Goal: Task Accomplishment & Management: Complete application form

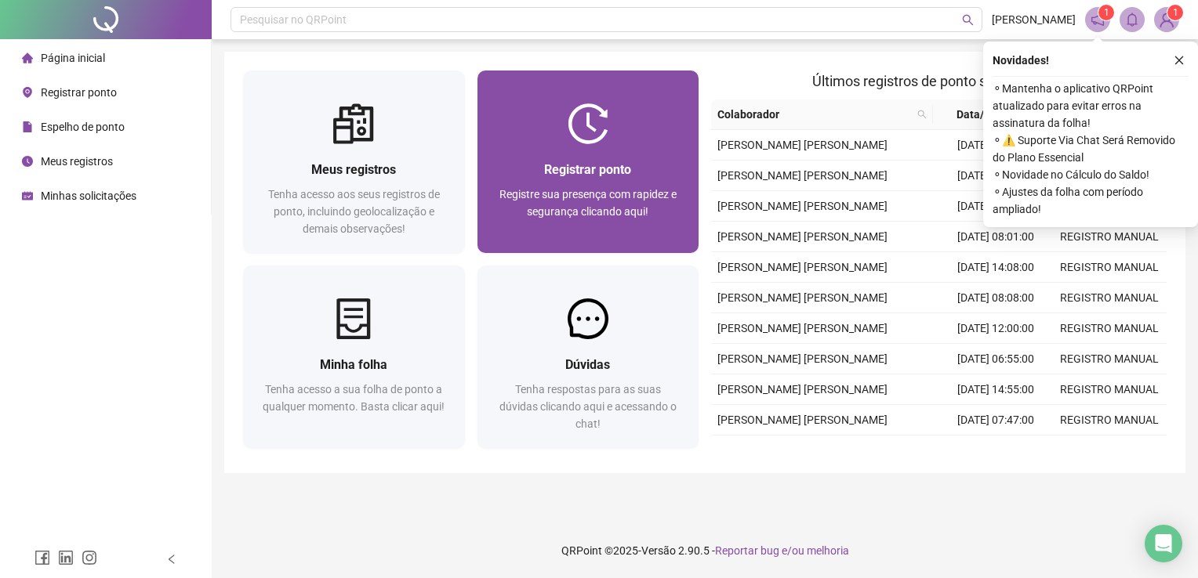
click at [593, 155] on div "Registrar ponto Registre sua presença com rapidez e segurança clicando aqui!" at bounding box center [588, 198] width 222 height 109
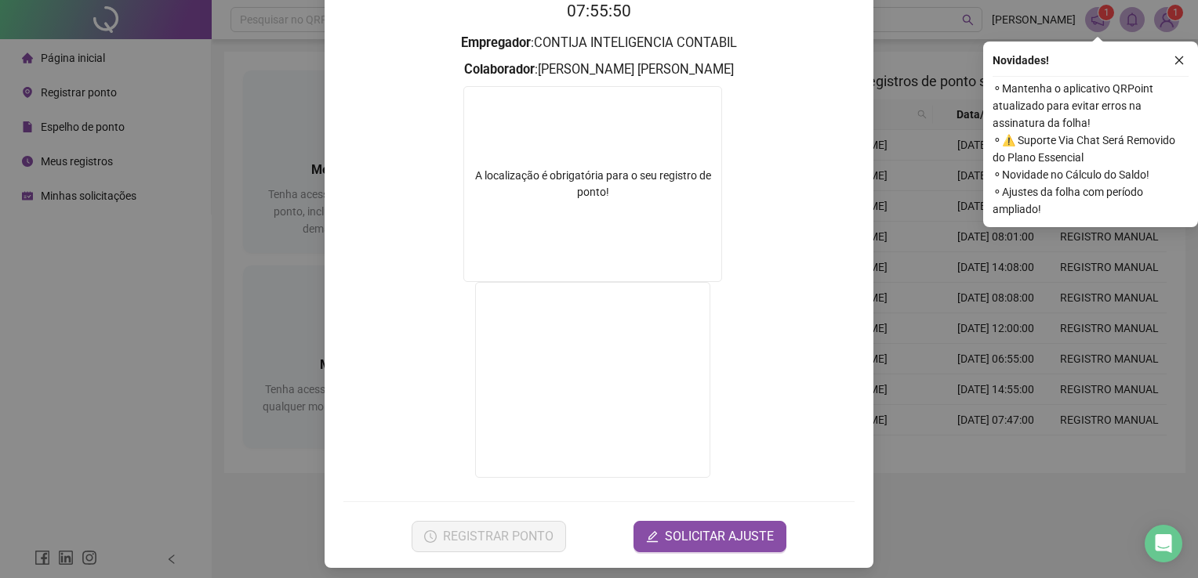
scroll to position [176, 0]
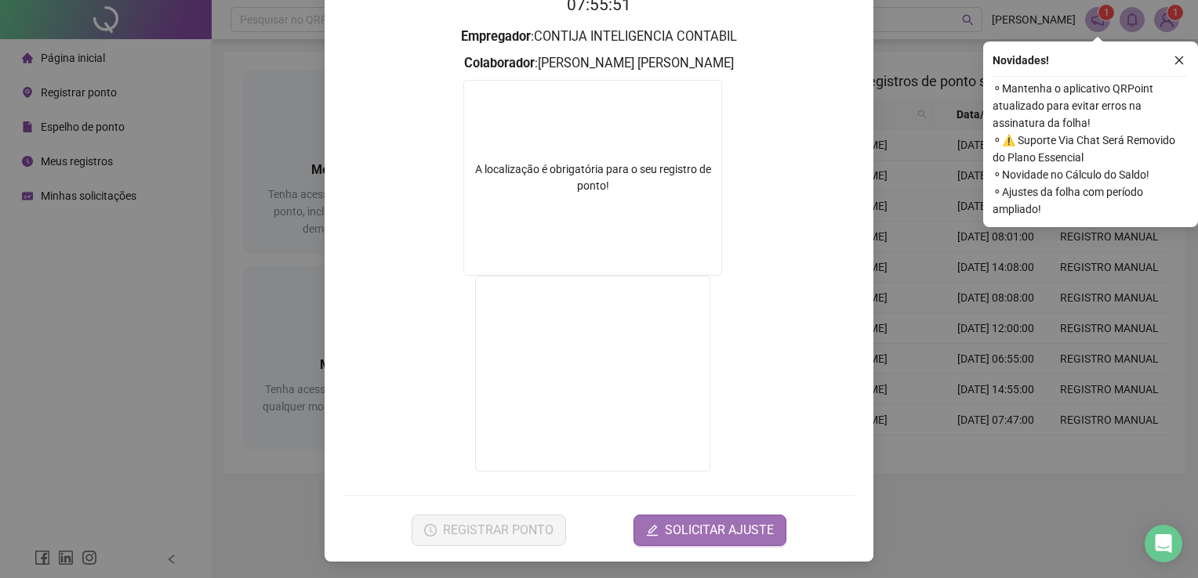
click at [730, 524] on span "SOLICITAR AJUSTE" at bounding box center [719, 530] width 109 height 19
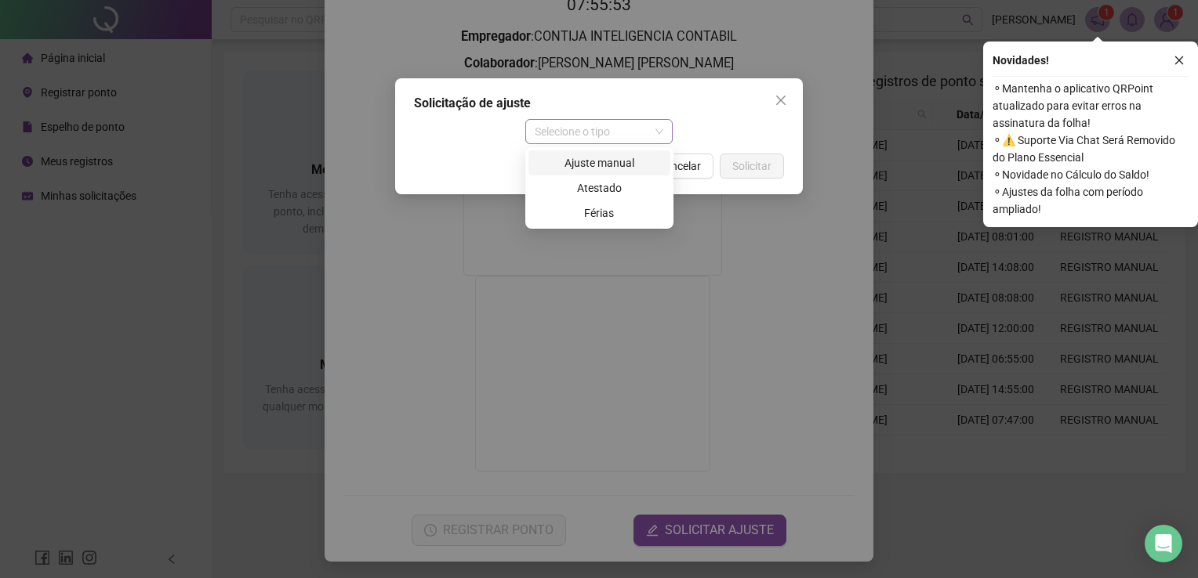
click at [622, 129] on span "Selecione o tipo" at bounding box center [599, 132] width 129 height 24
click at [595, 163] on div "Ajuste manual" at bounding box center [599, 162] width 123 height 17
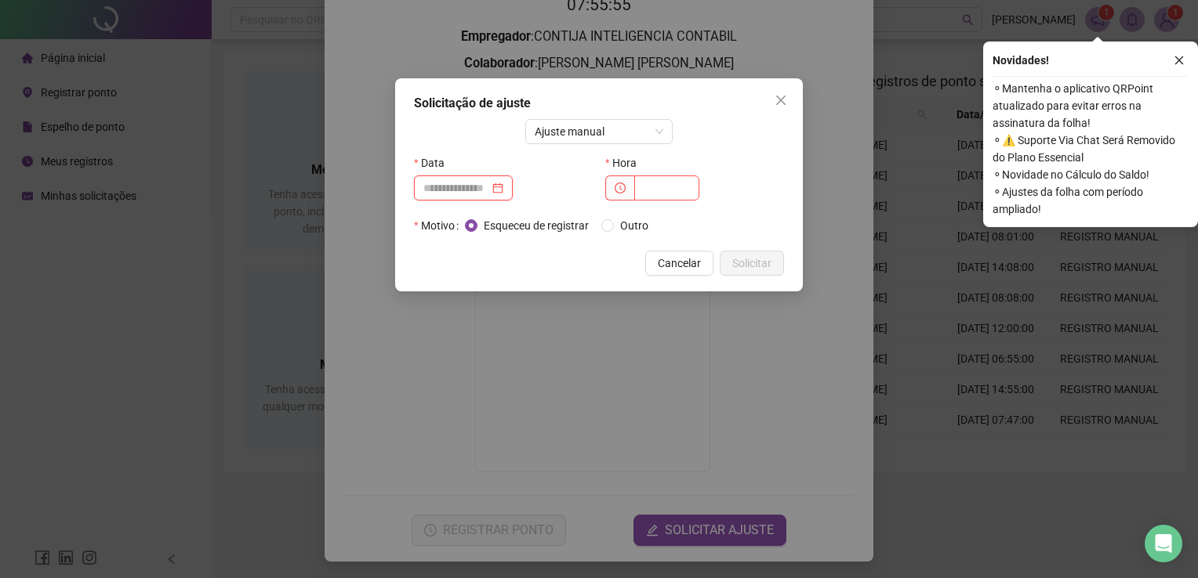
click at [489, 190] on input at bounding box center [456, 187] width 66 height 17
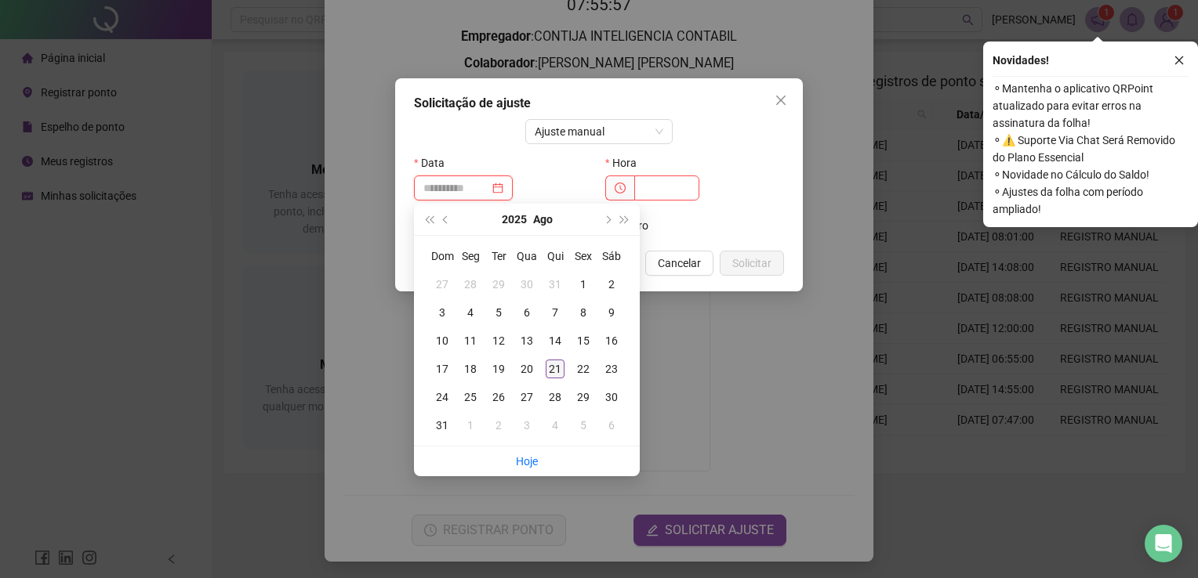
type input "**********"
drag, startPoint x: 552, startPoint y: 366, endPoint x: 566, endPoint y: 353, distance: 19.4
click at [553, 367] on div "21" at bounding box center [555, 369] width 19 height 19
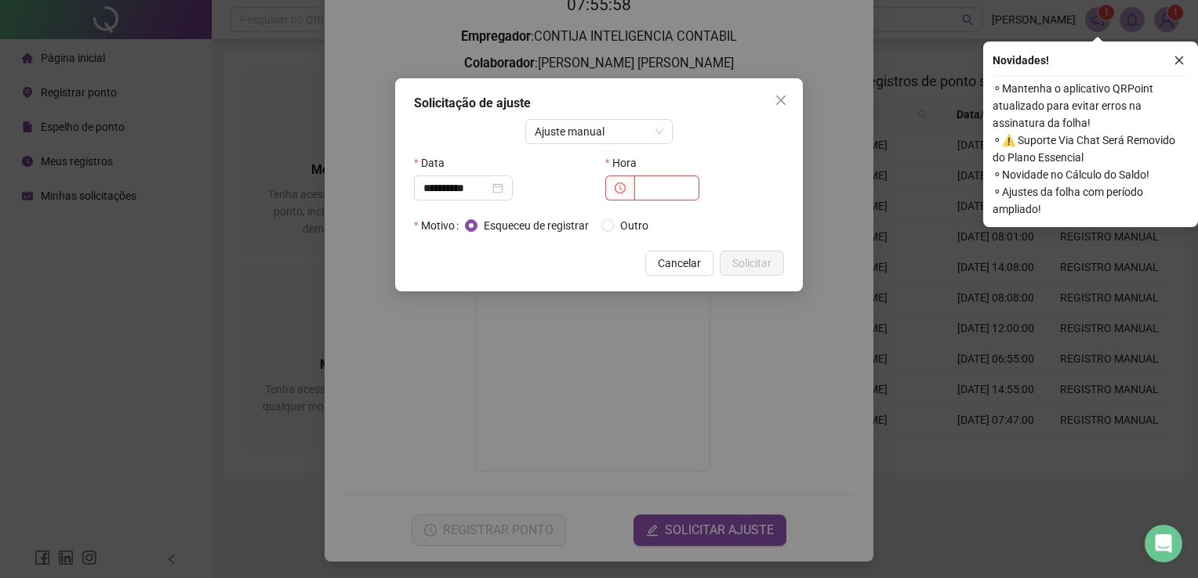
click at [642, 193] on input "text" at bounding box center [666, 188] width 65 height 25
type input "*****"
click at [631, 224] on span "Outro" at bounding box center [634, 225] width 41 height 17
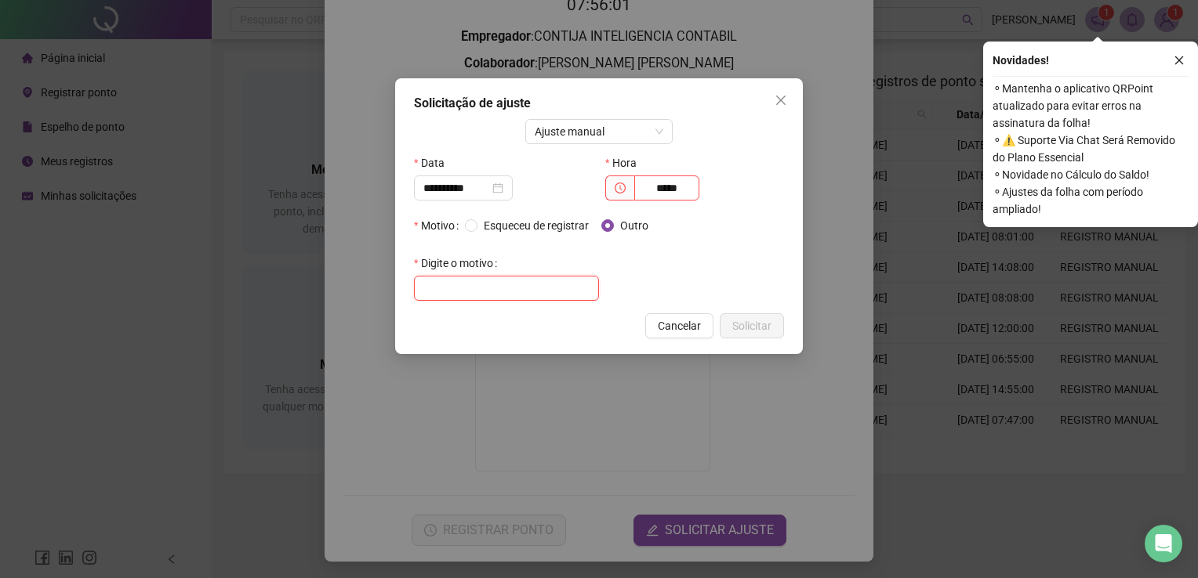
click at [486, 285] on input "text" at bounding box center [506, 288] width 185 height 25
type input "**********"
click at [765, 324] on span "Solicitar" at bounding box center [751, 325] width 39 height 17
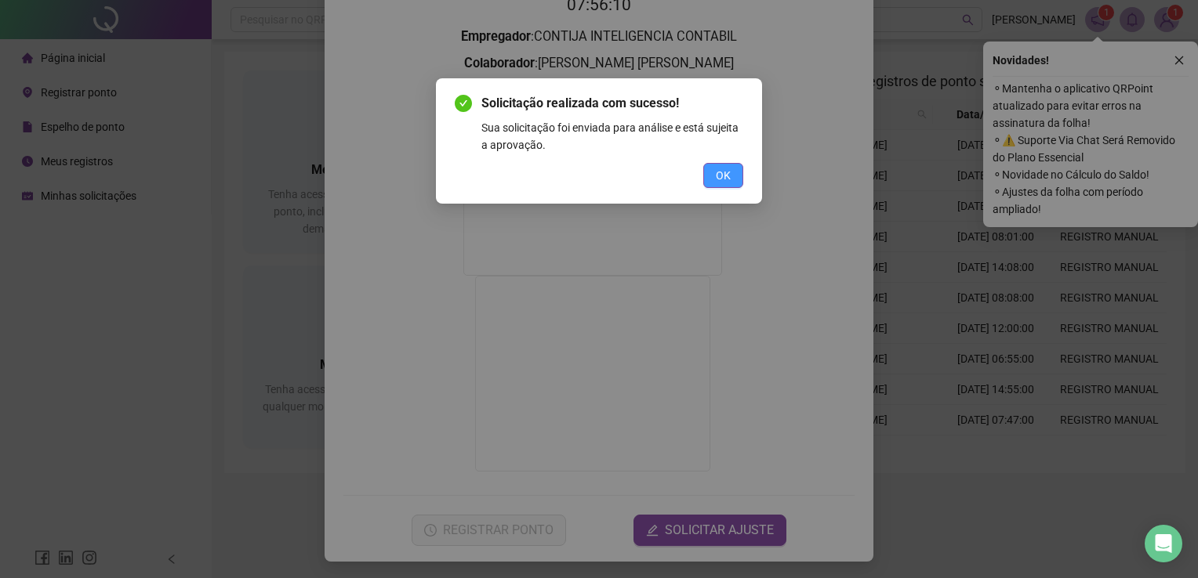
click at [727, 176] on span "OK" at bounding box center [723, 175] width 15 height 17
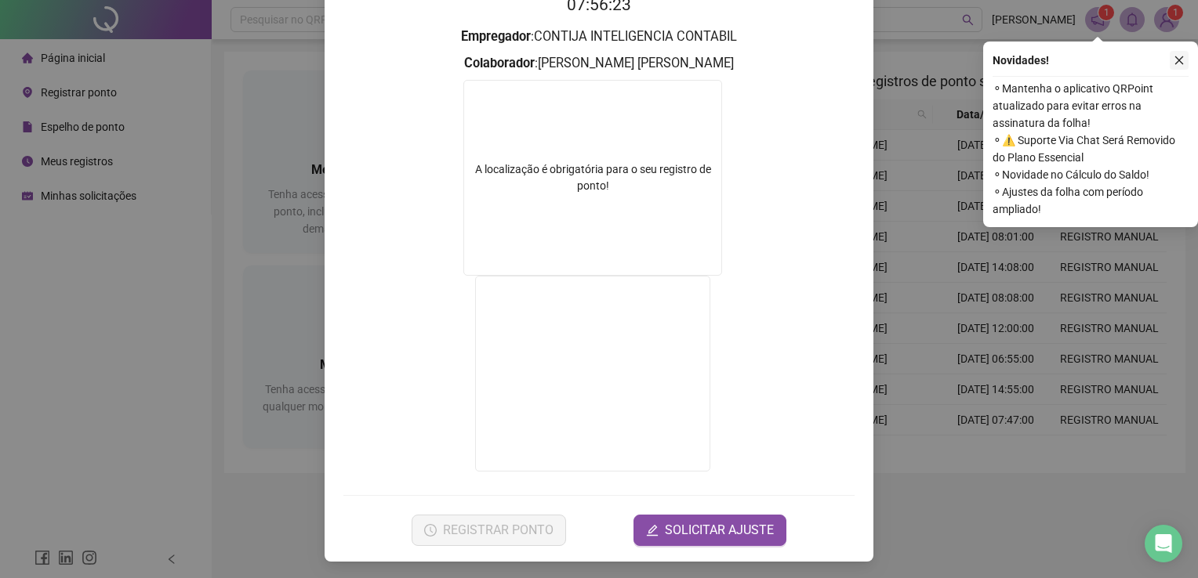
click at [1180, 62] on icon "close" at bounding box center [1179, 60] width 9 height 9
